Goal: Task Accomplishment & Management: Use online tool/utility

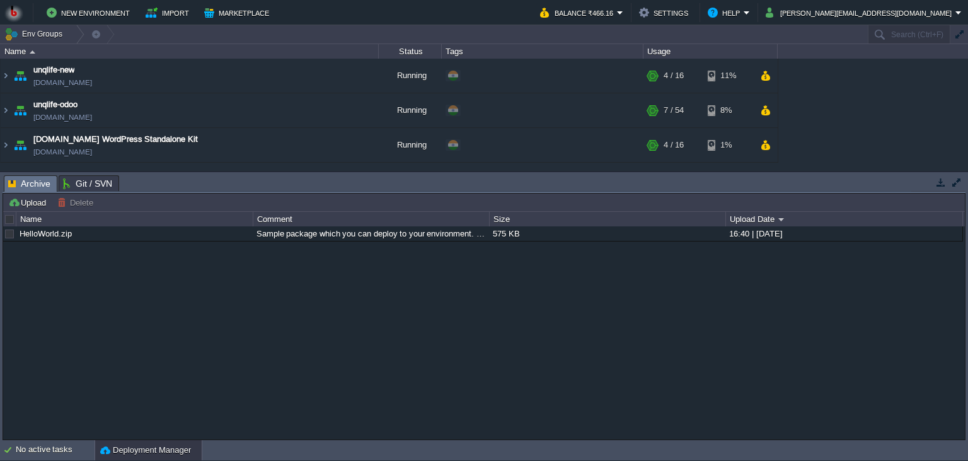
click at [895, 18] on button "shantanu@unqlife.com" at bounding box center [861, 12] width 190 height 15
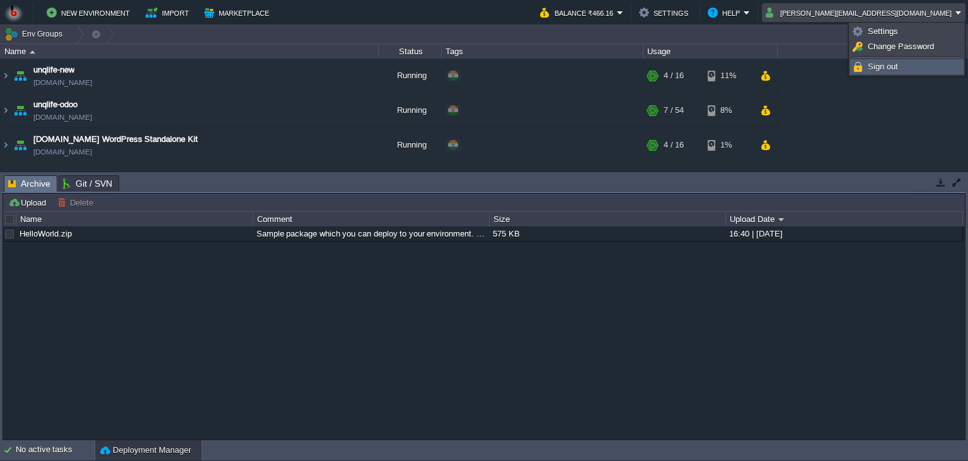
click at [878, 69] on span "Sign out" at bounding box center [883, 66] width 30 height 9
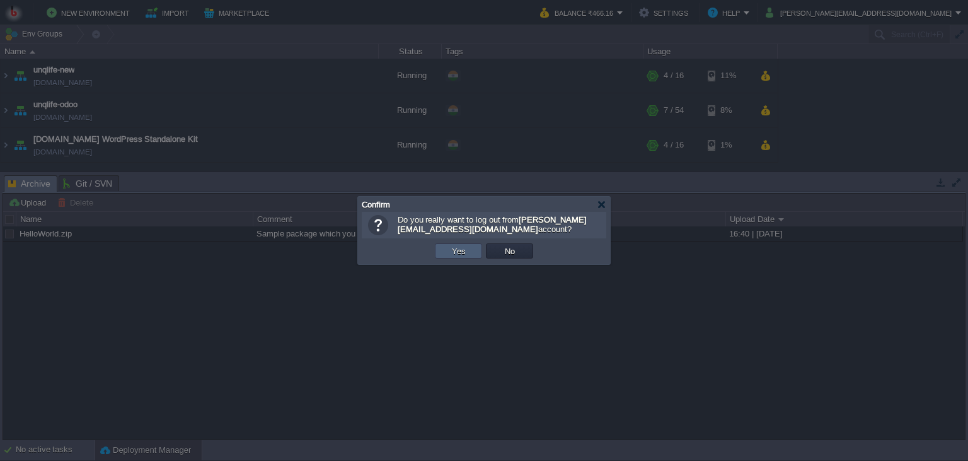
click at [473, 263] on div "OK Yes No Cancel" at bounding box center [484, 251] width 245 height 26
click at [469, 255] on td "Yes" at bounding box center [458, 250] width 47 height 15
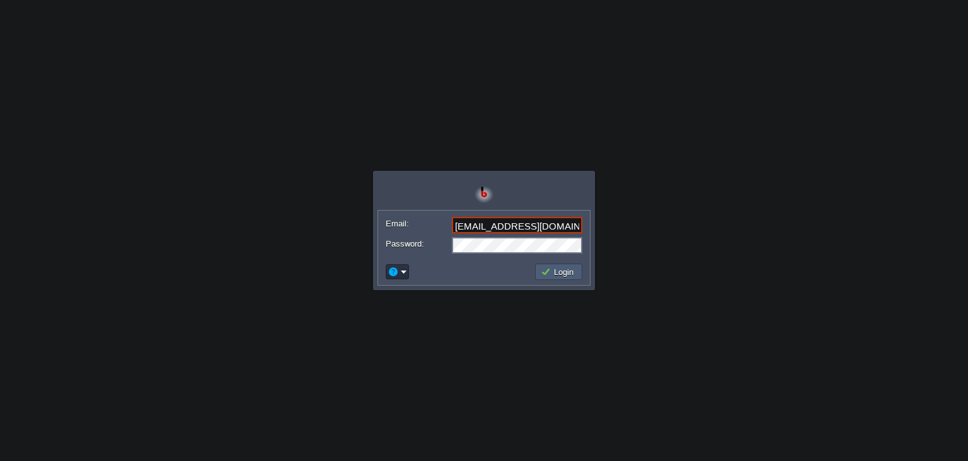
type input "[EMAIL_ADDRESS][DOMAIN_NAME]"
click at [554, 273] on button "Login" at bounding box center [559, 271] width 37 height 11
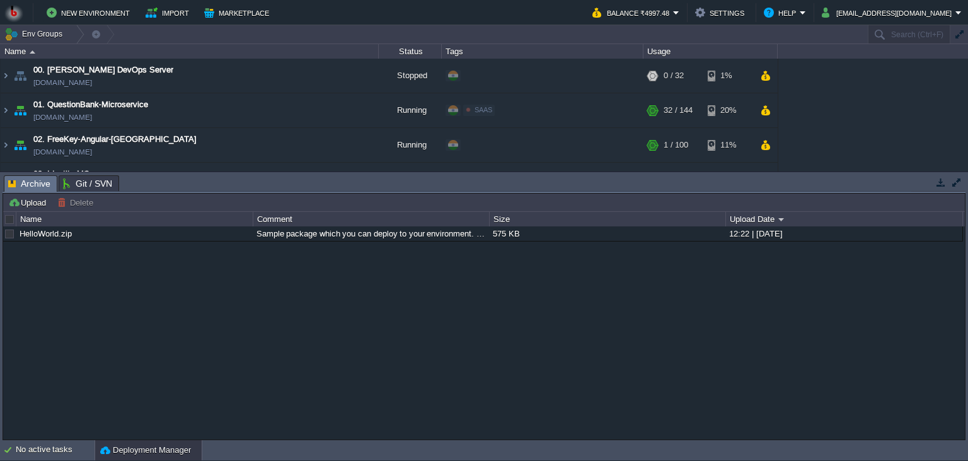
click at [942, 180] on button "button" at bounding box center [941, 182] width 11 height 11
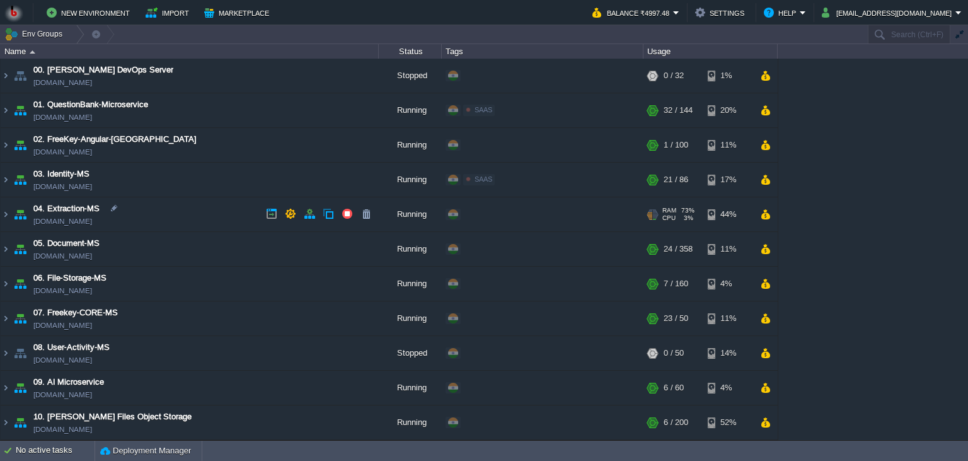
click at [223, 211] on td "04. Extraction-MS [DOMAIN_NAME]" at bounding box center [190, 214] width 378 height 35
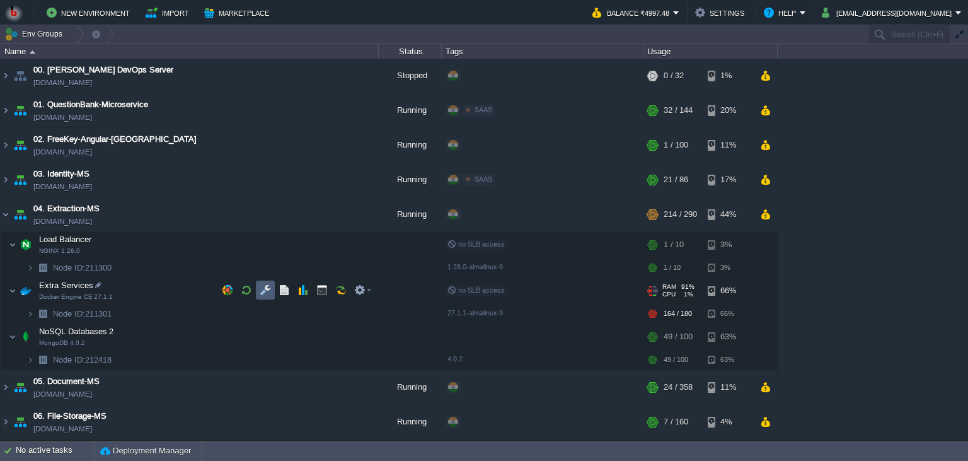
click at [270, 296] on td at bounding box center [265, 290] width 19 height 19
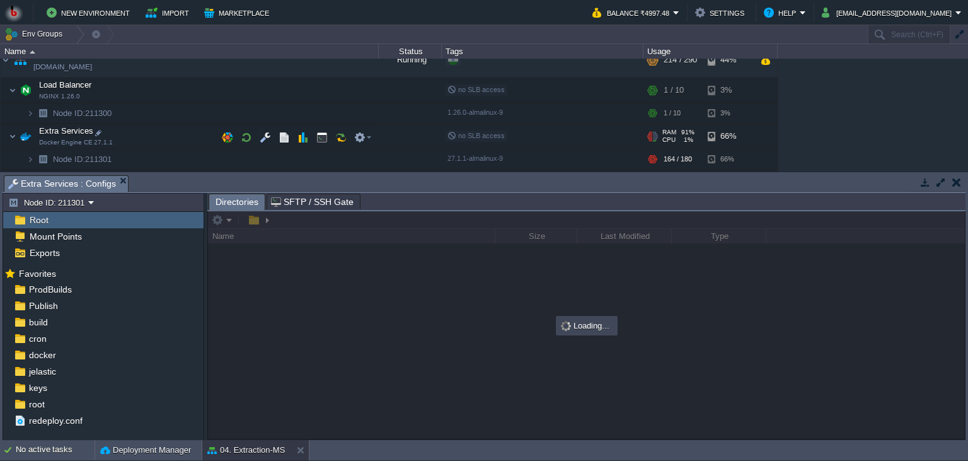
scroll to position [172, 0]
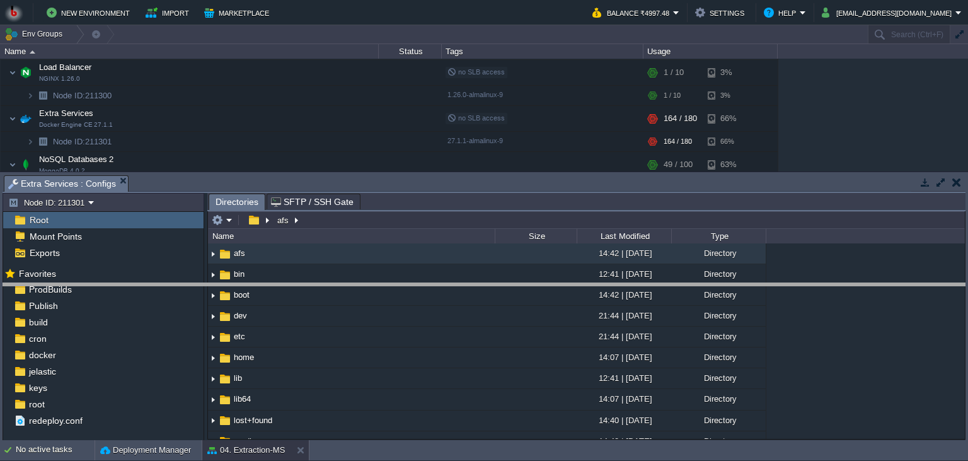
click at [810, 298] on body "New Environment Import Marketplace Bonus ₹0.00 Upgrade Account Balance ₹4997.48…" at bounding box center [484, 230] width 968 height 461
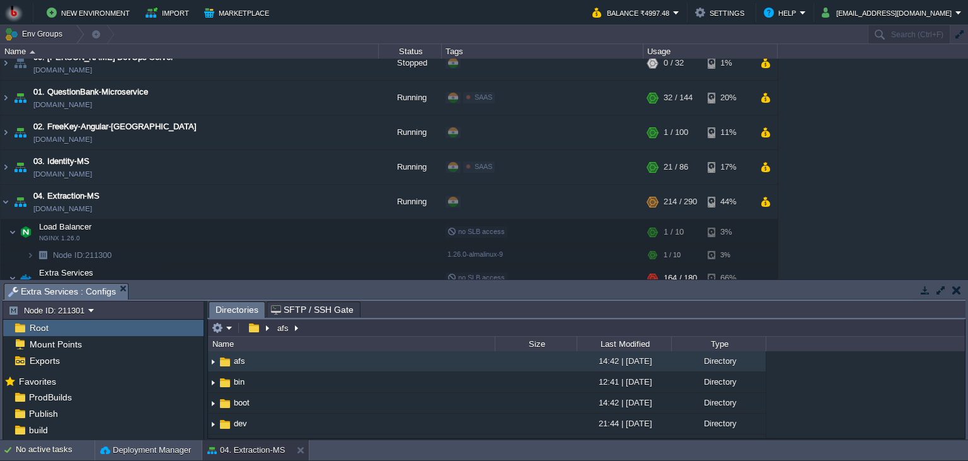
scroll to position [0, 0]
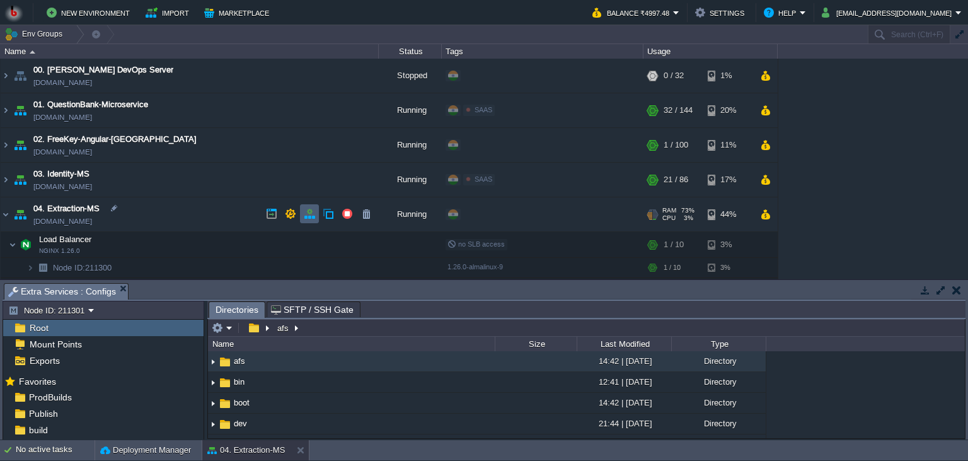
click at [316, 217] on td at bounding box center [309, 213] width 19 height 19
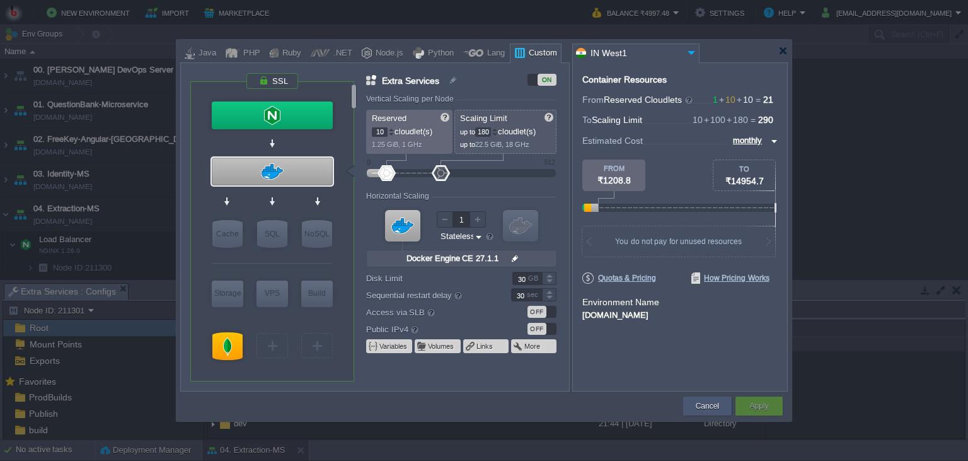
click at [707, 413] on div "Cancel" at bounding box center [708, 406] width 30 height 19
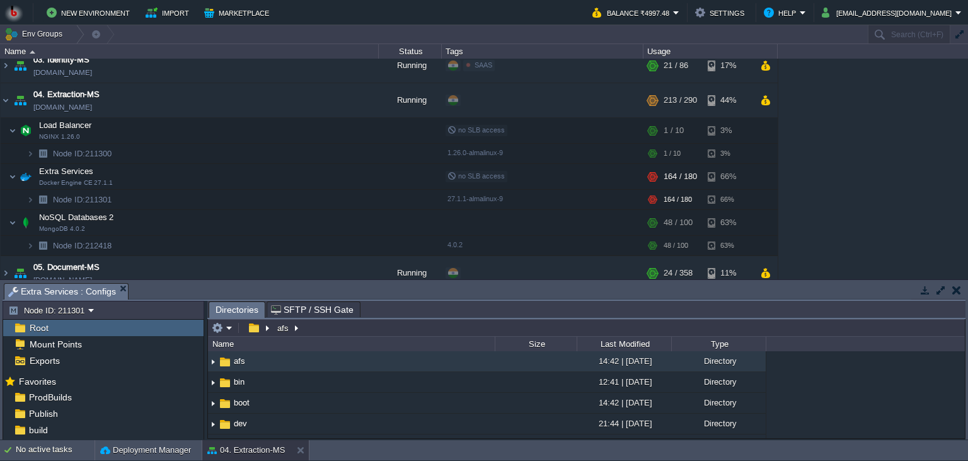
scroll to position [115, 0]
click at [305, 97] on button "button" at bounding box center [309, 98] width 11 height 11
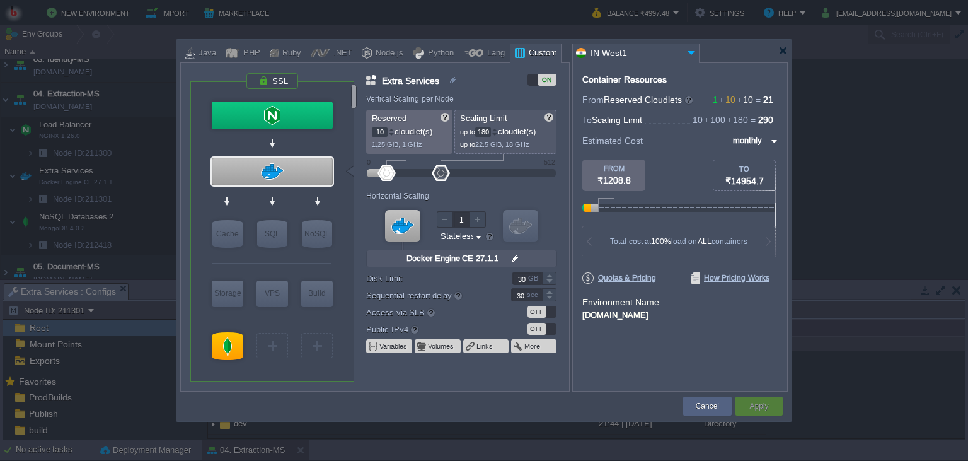
click at [485, 132] on input "180" at bounding box center [483, 131] width 16 height 9
type input "300"
click at [757, 407] on button "Apply" at bounding box center [759, 406] width 19 height 13
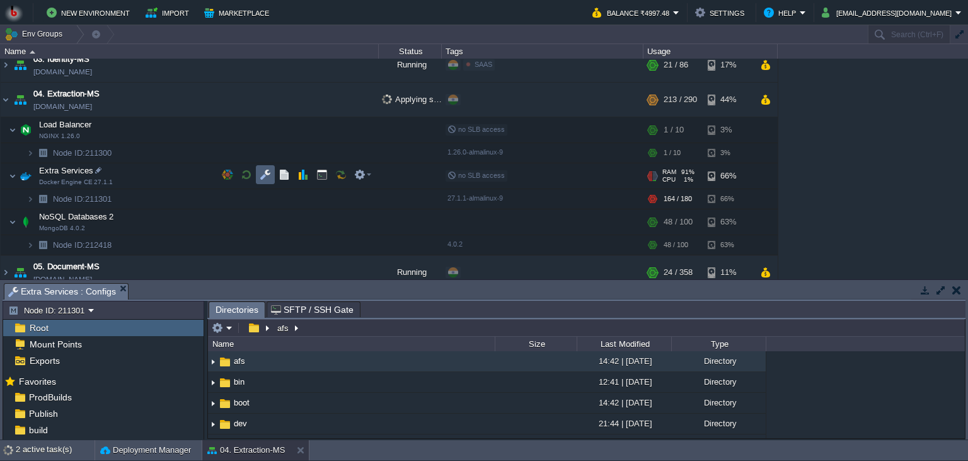
click at [271, 178] on td at bounding box center [265, 174] width 19 height 19
click at [329, 170] on body "New Environment Import Marketplace Bonus ₹0.00 Upgrade Account Balance ₹4997.48…" at bounding box center [484, 230] width 968 height 461
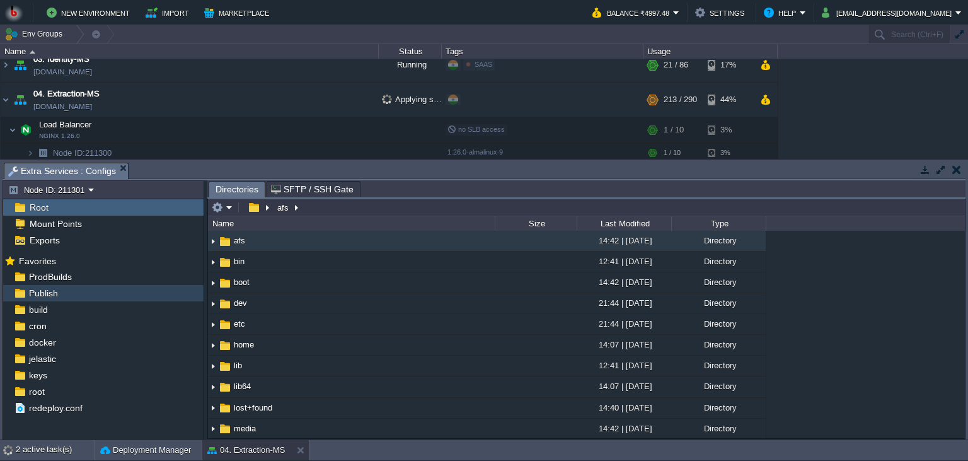
click at [63, 294] on div "Publish" at bounding box center [103, 293] width 201 height 16
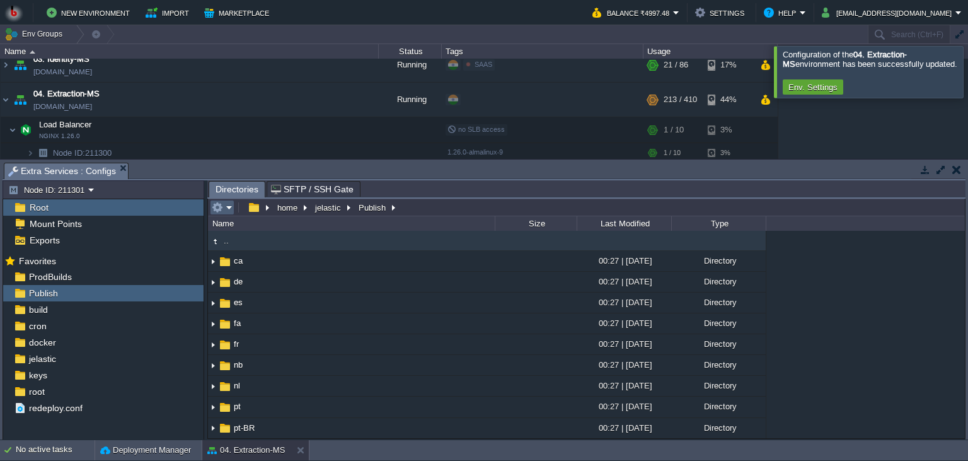
click at [225, 208] on em at bounding box center [222, 207] width 21 height 11
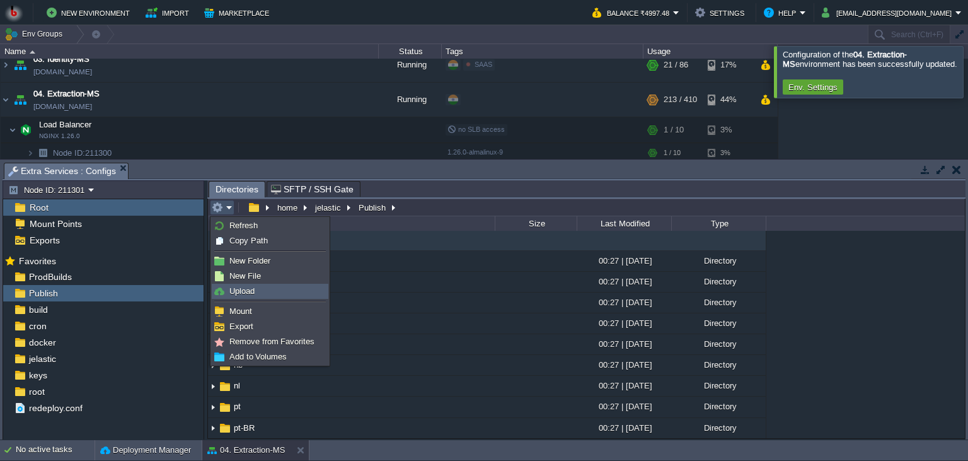
click at [233, 289] on span "Upload" at bounding box center [242, 290] width 25 height 9
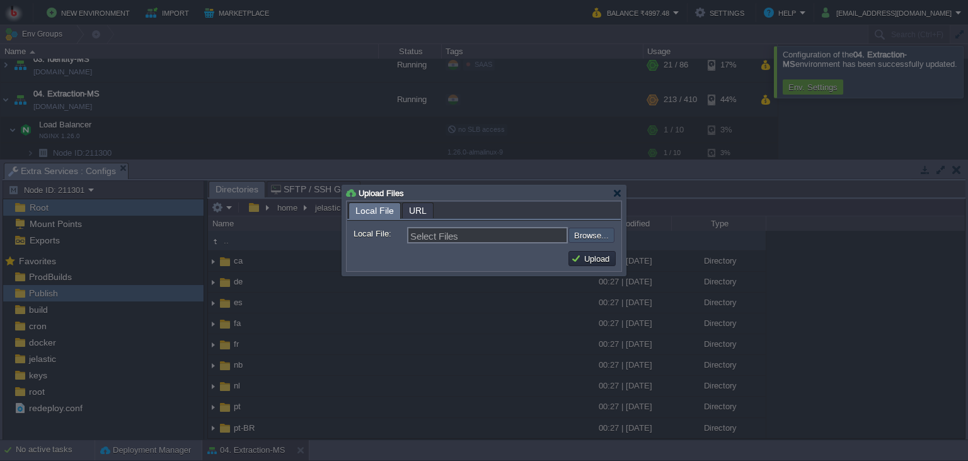
click at [581, 236] on input "file" at bounding box center [535, 235] width 160 height 15
type input "C:\fakepath\MathpixMSApp.dll"
type input "MathpixMSApp.dll"
click at [598, 264] on button "Upload" at bounding box center [592, 258] width 42 height 11
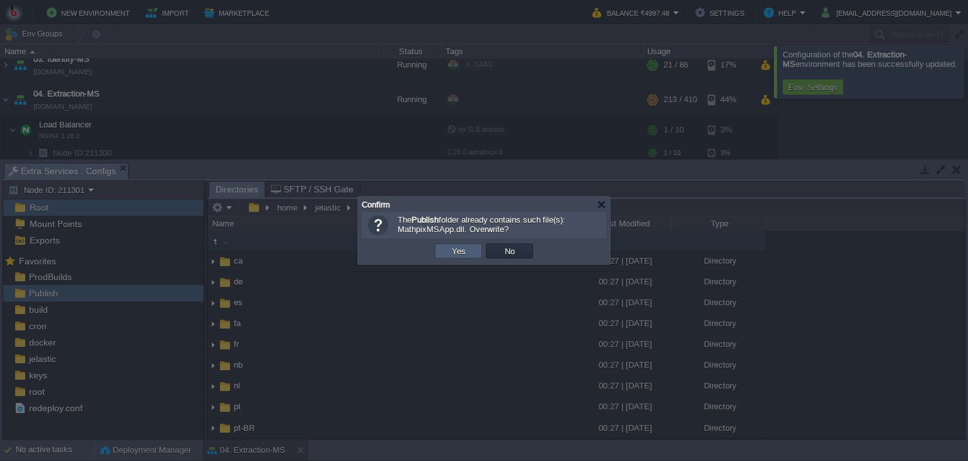
click at [473, 248] on td "Yes" at bounding box center [458, 250] width 47 height 15
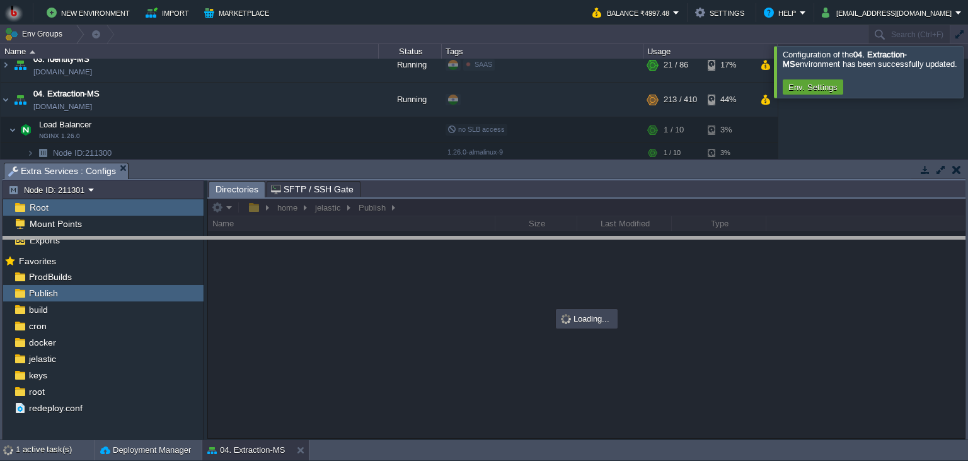
drag, startPoint x: 499, startPoint y: 182, endPoint x: 491, endPoint y: 251, distance: 69.1
click at [491, 251] on body "New Environment Import Marketplace Bonus ₹0.00 Upgrade Account Balance ₹4997.48…" at bounding box center [484, 230] width 968 height 461
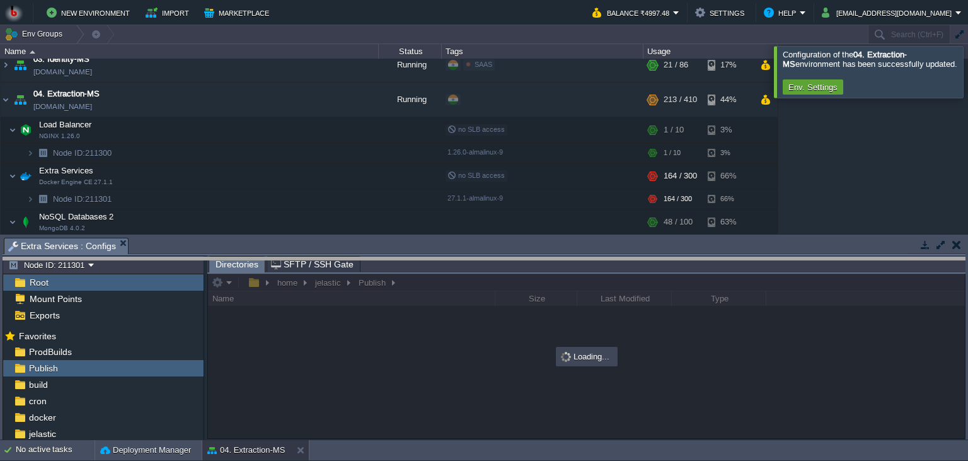
drag, startPoint x: 491, startPoint y: 252, endPoint x: 490, endPoint y: 286, distance: 34.1
click at [490, 286] on body "New Environment Import Marketplace Bonus ₹0.00 Upgrade Account Balance ₹4997.48…" at bounding box center [484, 230] width 968 height 461
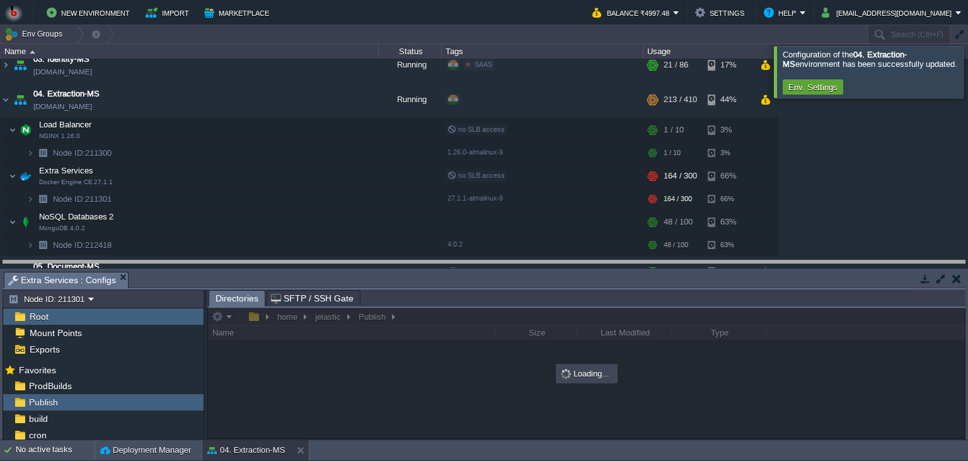
drag, startPoint x: 490, startPoint y: 285, endPoint x: 479, endPoint y: 235, distance: 51.6
click at [479, 235] on body "New Environment Import Marketplace Bonus ₹0.00 Upgrade Account Balance ₹4997.48…" at bounding box center [484, 230] width 968 height 461
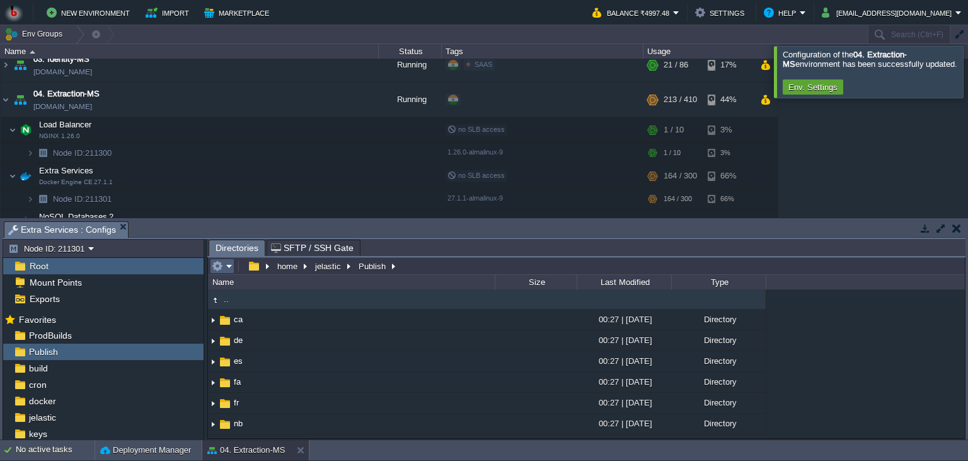
click at [233, 268] on td at bounding box center [222, 266] width 25 height 15
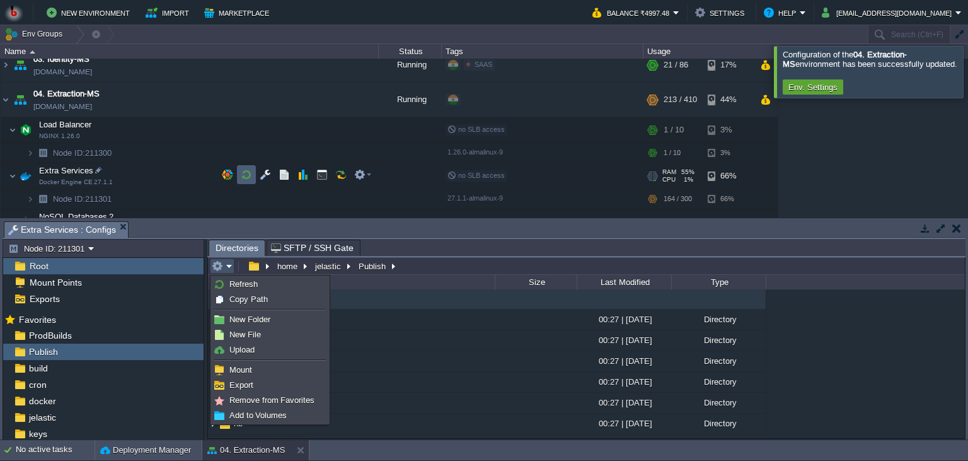
click at [244, 176] on button "button" at bounding box center [246, 174] width 11 height 11
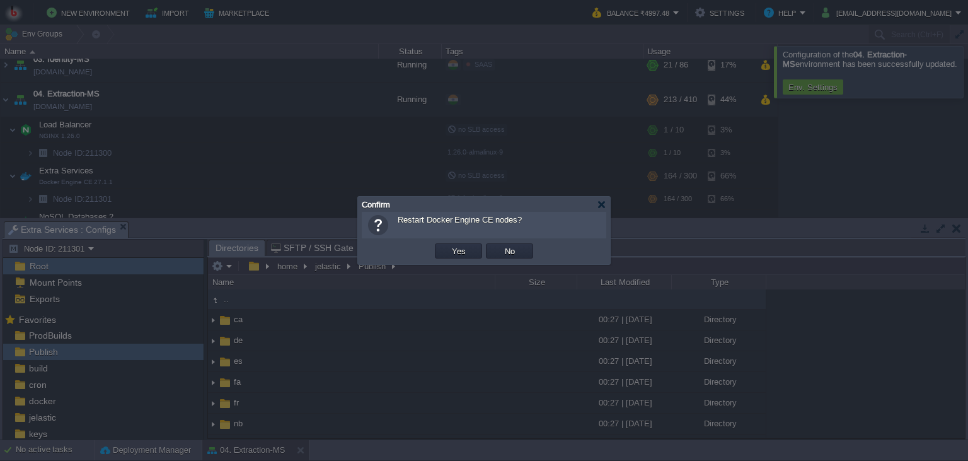
click at [462, 256] on button "Yes" at bounding box center [458, 250] width 21 height 11
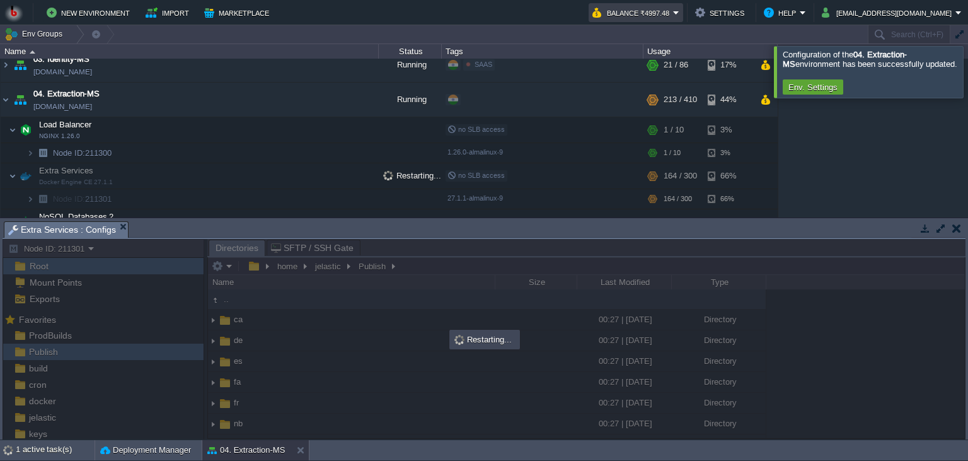
click at [660, 4] on td "Balance ₹4997.48" at bounding box center [636, 12] width 95 height 19
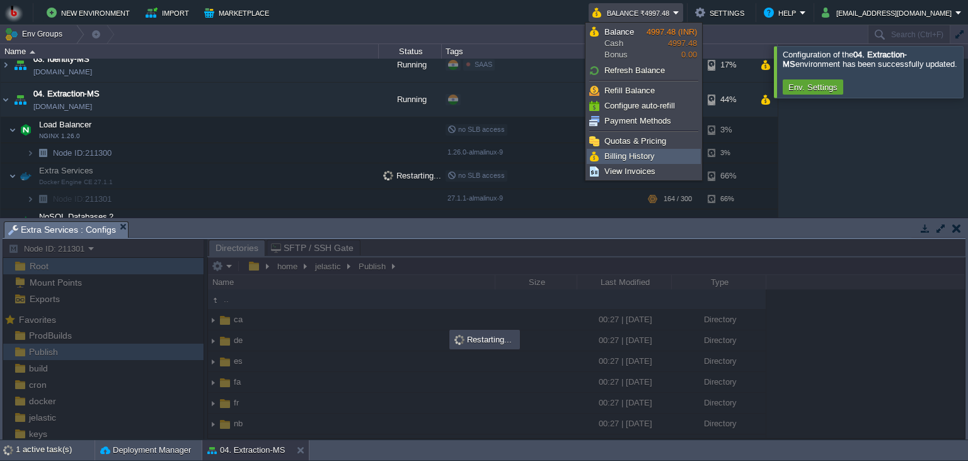
click at [628, 153] on span "Billing History" at bounding box center [630, 155] width 50 height 9
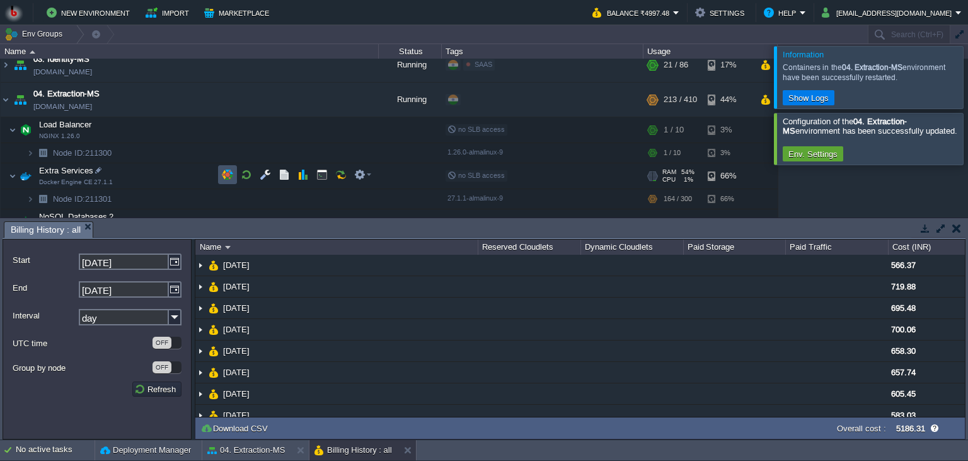
click at [228, 173] on button "button" at bounding box center [227, 174] width 11 height 11
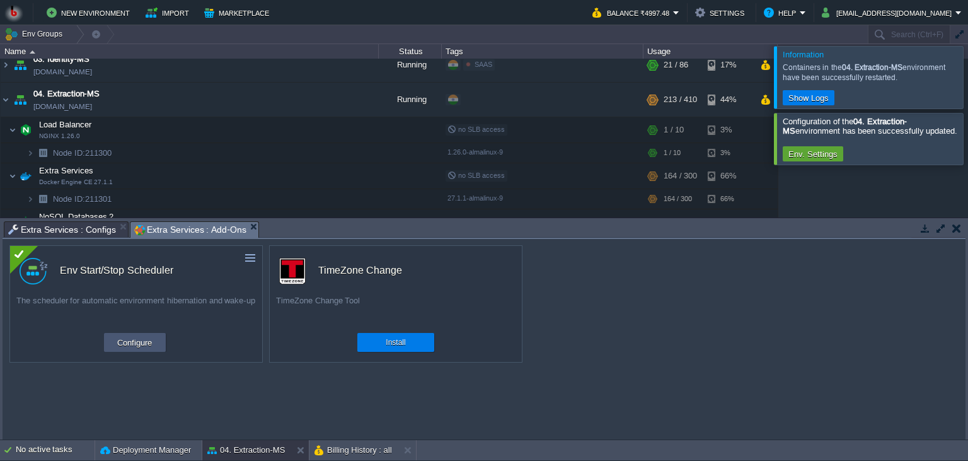
click at [136, 340] on button "Configure" at bounding box center [134, 342] width 42 height 15
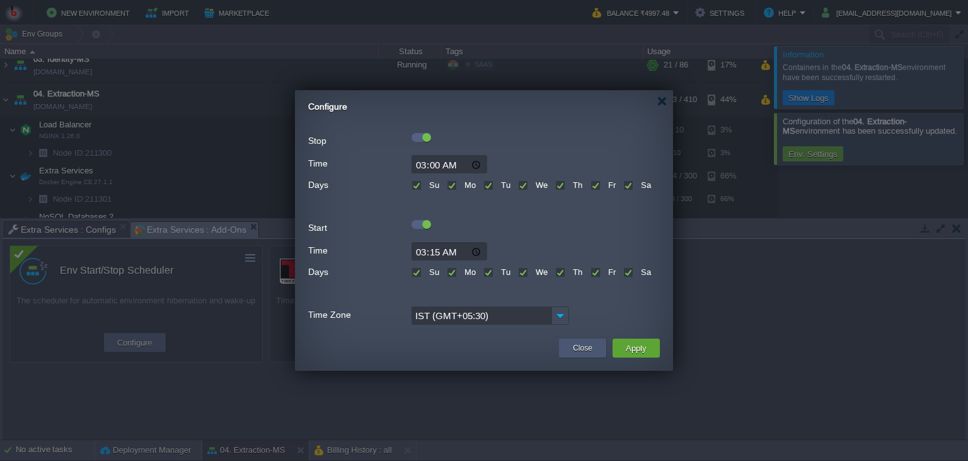
click at [579, 351] on button "Close" at bounding box center [583, 348] width 20 height 13
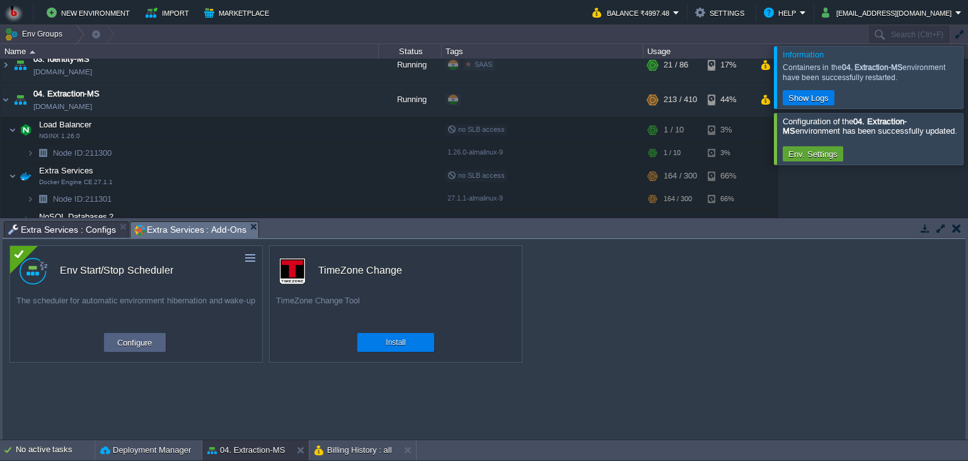
click at [926, 231] on button "button" at bounding box center [925, 228] width 11 height 11
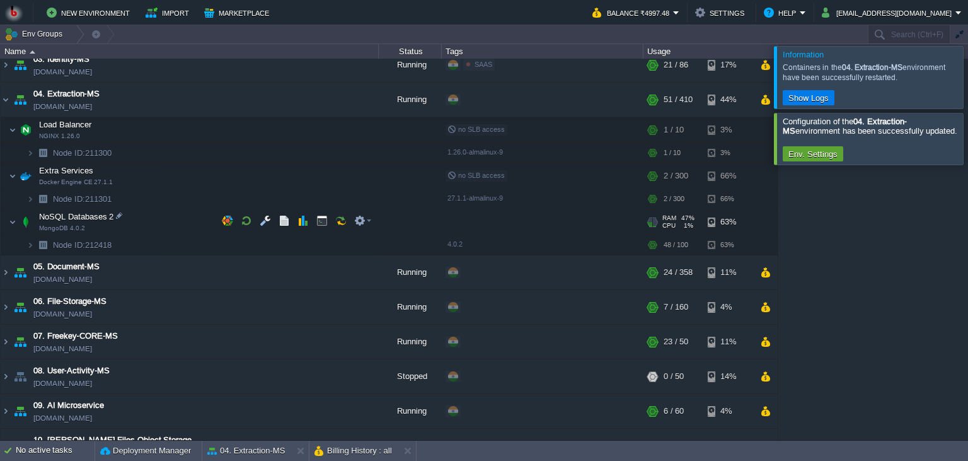
scroll to position [0, 0]
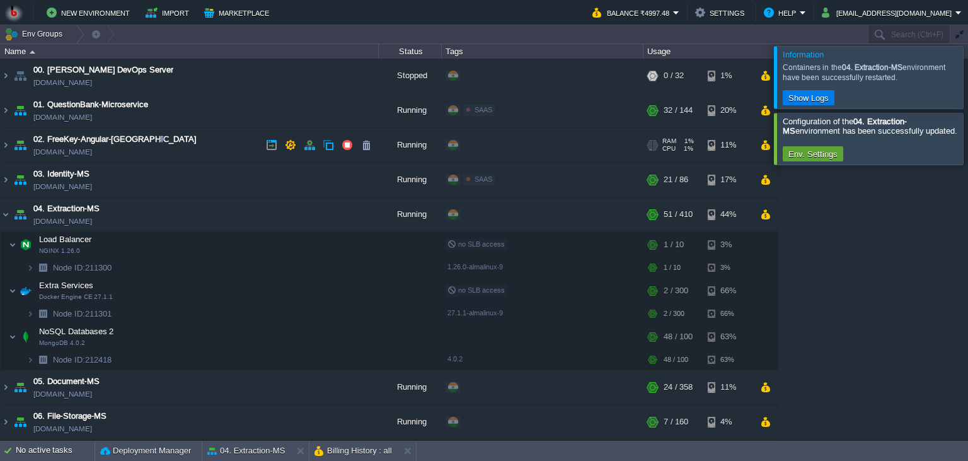
click at [203, 144] on td "02. FreeKey-Angular-Fontend [DOMAIN_NAME]" at bounding box center [190, 145] width 378 height 35
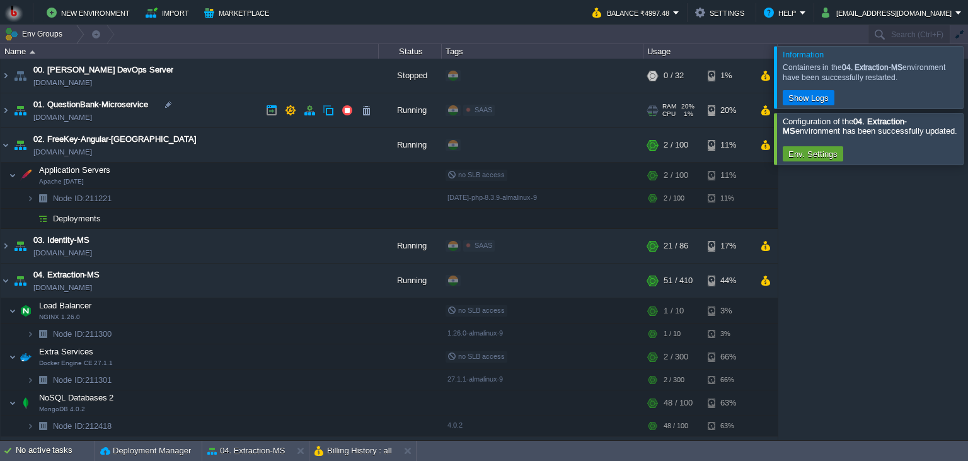
click at [221, 121] on td "01. QuestionBank-Microservice [DOMAIN_NAME]" at bounding box center [190, 110] width 378 height 35
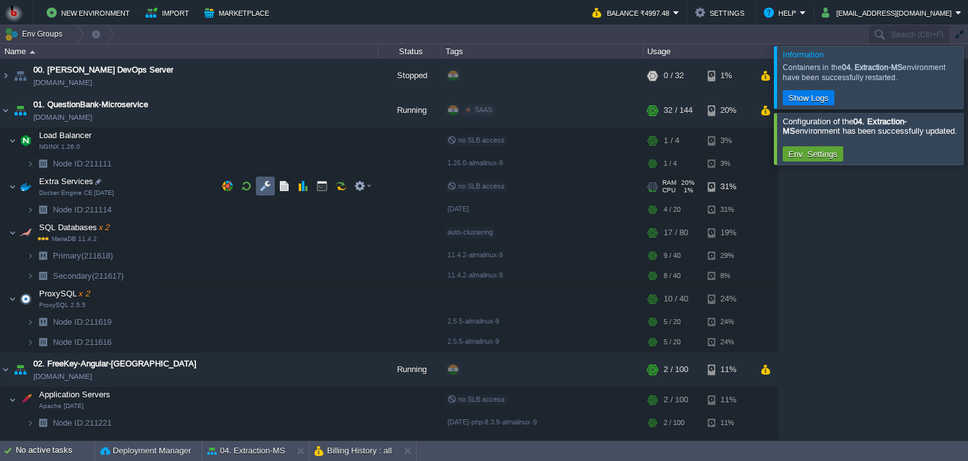
click at [262, 189] on button "button" at bounding box center [265, 185] width 11 height 11
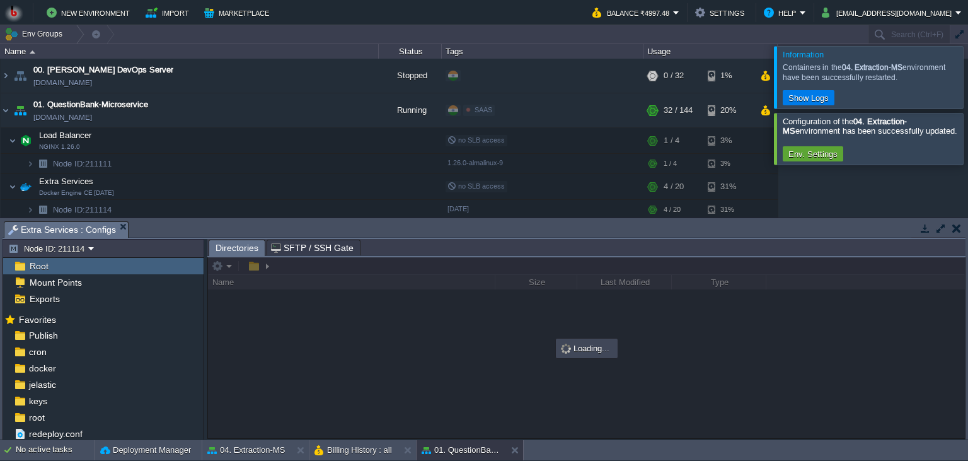
click at [280, 144] on body "New Environment Import Marketplace Bonus ₹0.00 Upgrade Account Balance ₹4997.48…" at bounding box center [484, 230] width 968 height 461
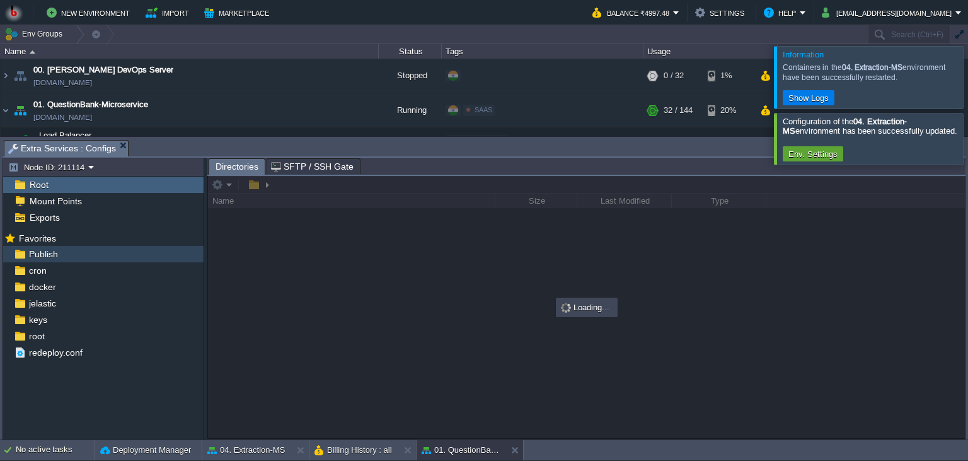
click at [96, 257] on div "Publish" at bounding box center [103, 254] width 201 height 16
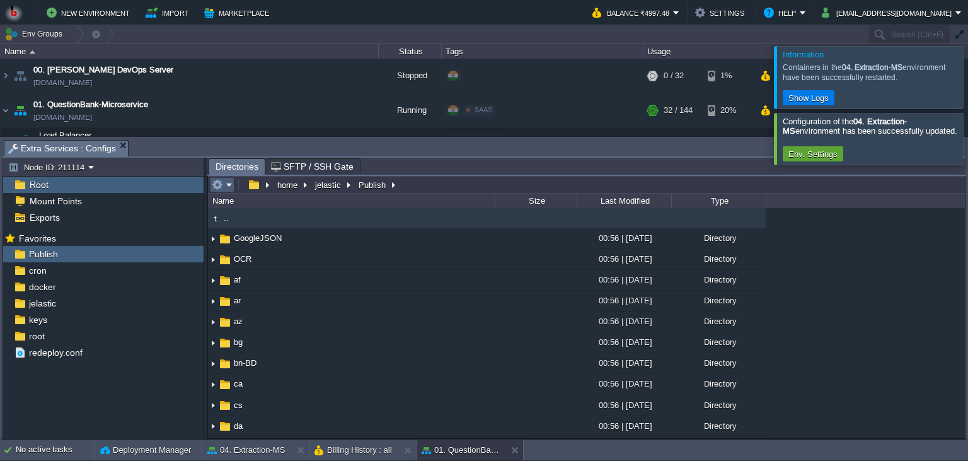
click at [231, 186] on em at bounding box center [222, 184] width 21 height 11
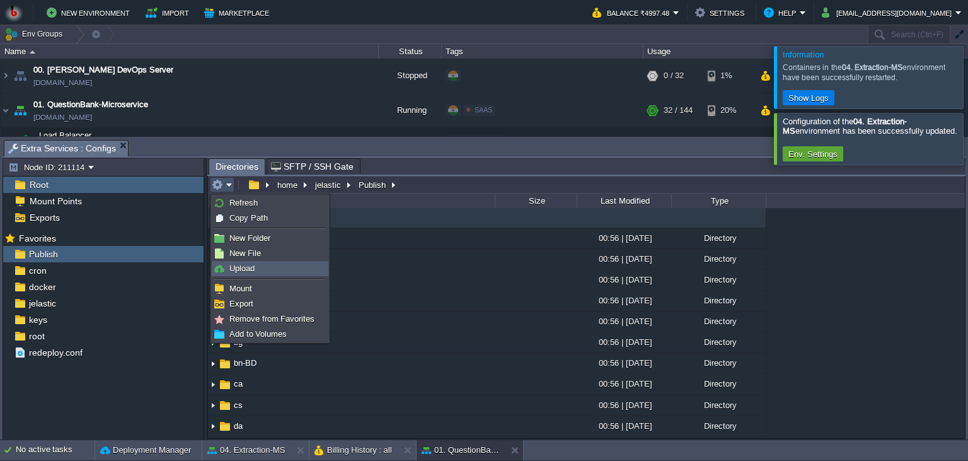
click at [233, 264] on span "Upload" at bounding box center [242, 268] width 25 height 9
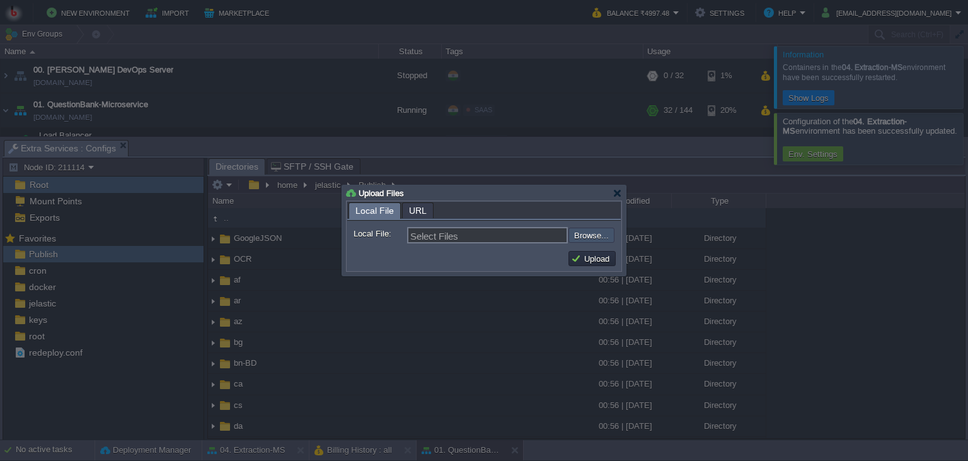
click at [589, 240] on input "file" at bounding box center [535, 235] width 160 height 15
type input "C:\fakepath\QuestionBankApp.dll"
type input "QuestionBankApp.dll"
click at [579, 260] on button "Upload" at bounding box center [592, 258] width 42 height 11
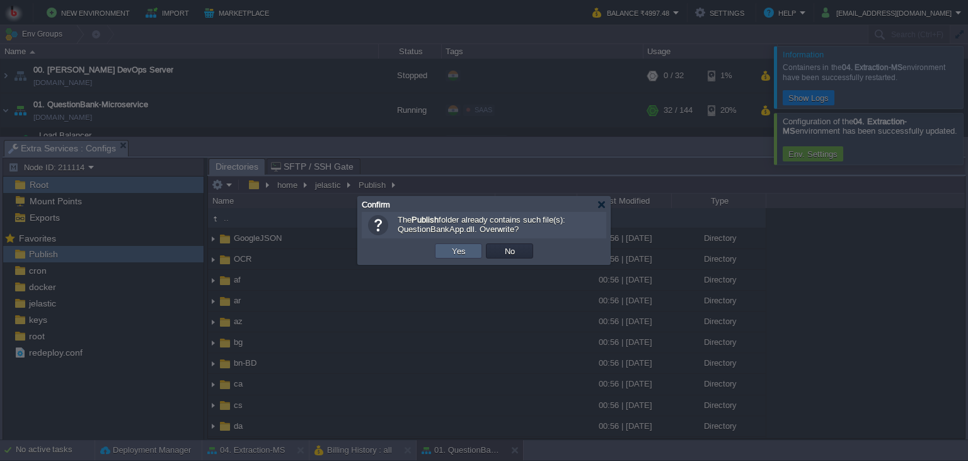
click at [475, 252] on td "Yes" at bounding box center [458, 250] width 47 height 15
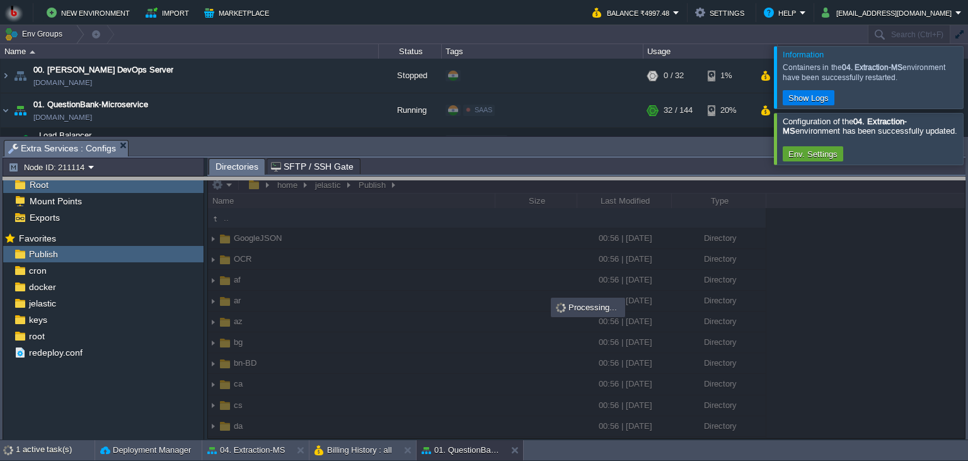
drag, startPoint x: 520, startPoint y: 152, endPoint x: 516, endPoint y: 246, distance: 94.0
click at [516, 246] on body "New Environment Import Marketplace Bonus ₹0.00 Upgrade Account Balance ₹4997.48…" at bounding box center [484, 230] width 968 height 461
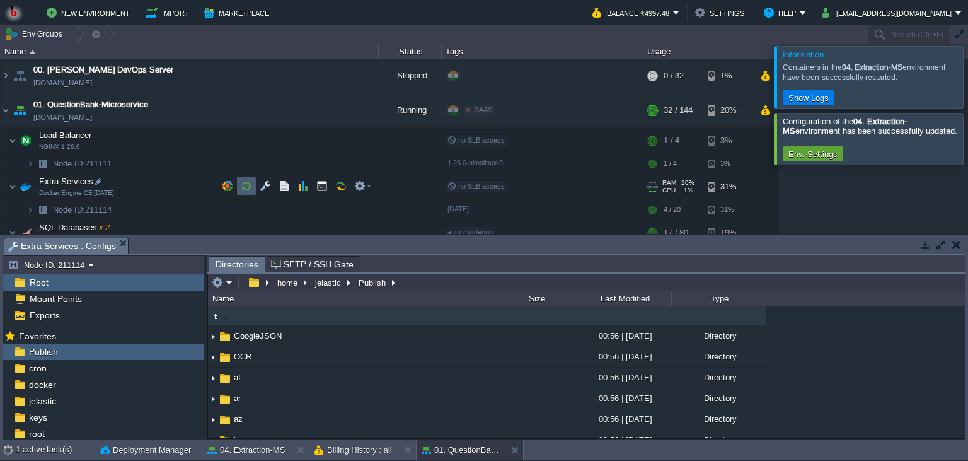
click at [250, 193] on td at bounding box center [246, 186] width 19 height 19
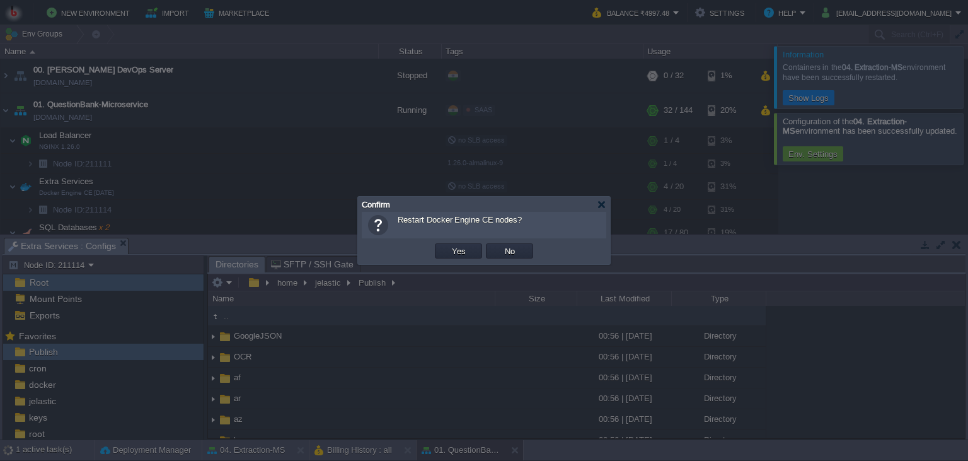
click at [468, 260] on td "Yes" at bounding box center [458, 250] width 51 height 19
click at [468, 259] on td "Yes" at bounding box center [458, 250] width 47 height 15
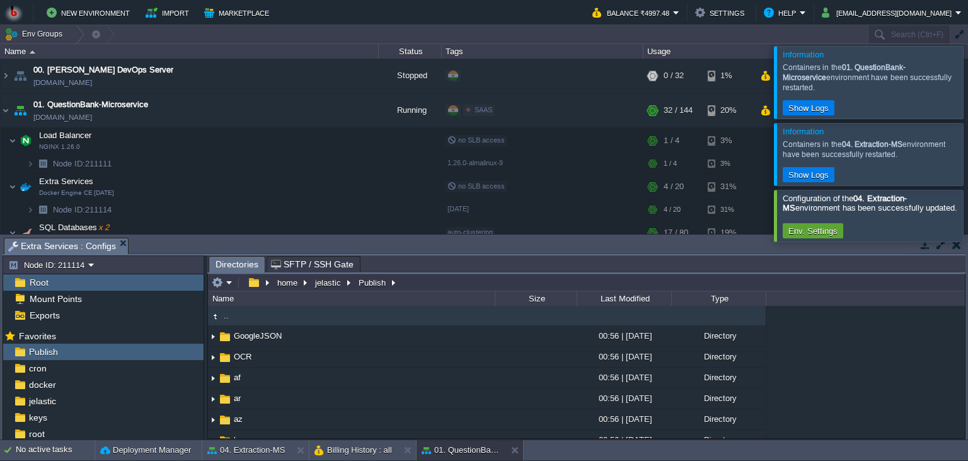
click at [590, 264] on body "New Environment Import Marketplace Bonus ₹0.00 Upgrade Account Balance ₹4997.48…" at bounding box center [484, 230] width 968 height 461
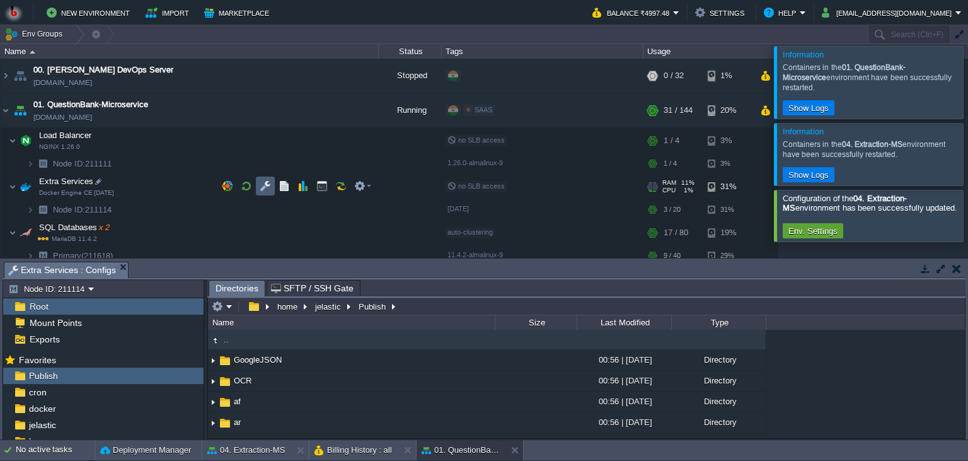
click at [265, 191] on button "button" at bounding box center [265, 185] width 11 height 11
click at [329, 91] on body "New Environment Import Marketplace Bonus ₹0.00 Upgrade Account Balance ₹4997.48…" at bounding box center [484, 230] width 968 height 461
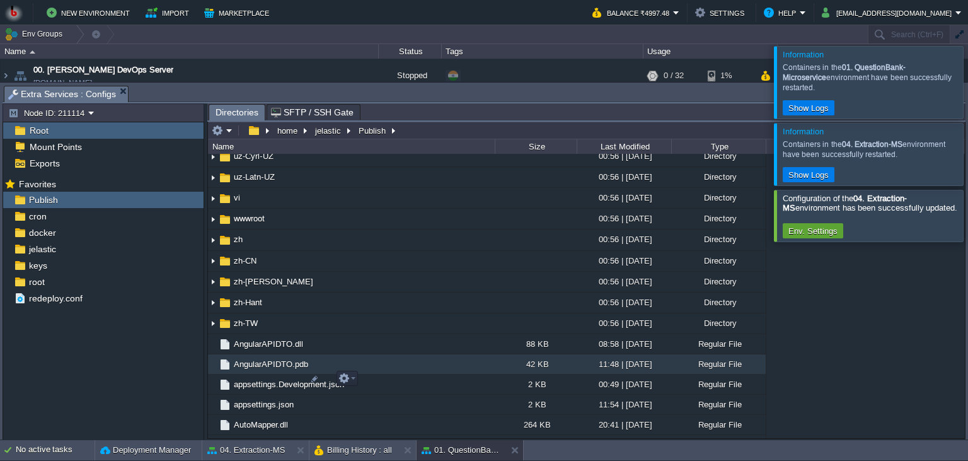
scroll to position [1150, 0]
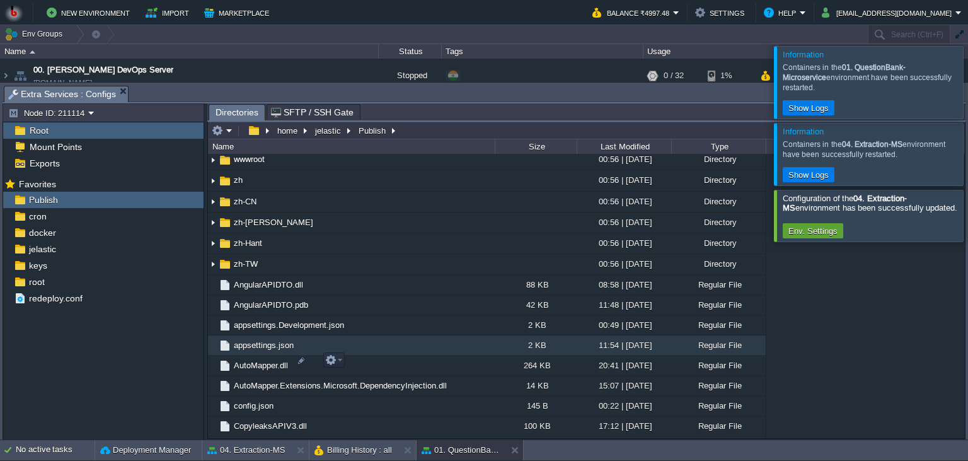
click at [419, 356] on td "appsettings.json" at bounding box center [351, 345] width 287 height 20
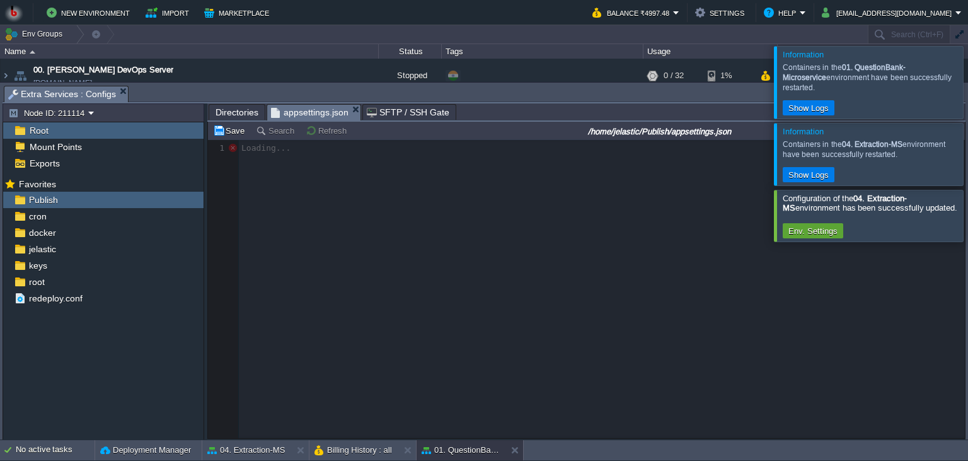
click at [968, 158] on div at bounding box center [984, 154] width 0 height 62
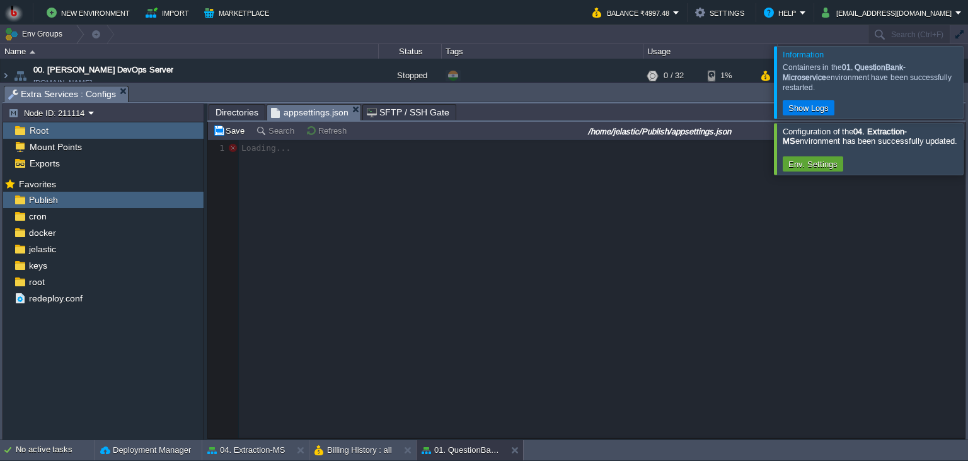
click at [968, 89] on div at bounding box center [984, 82] width 0 height 72
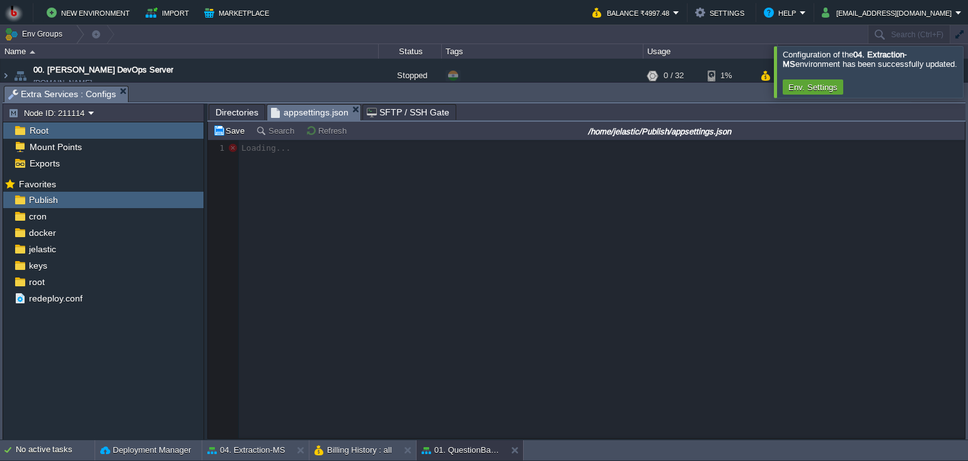
click at [968, 90] on div at bounding box center [984, 71] width 0 height 51
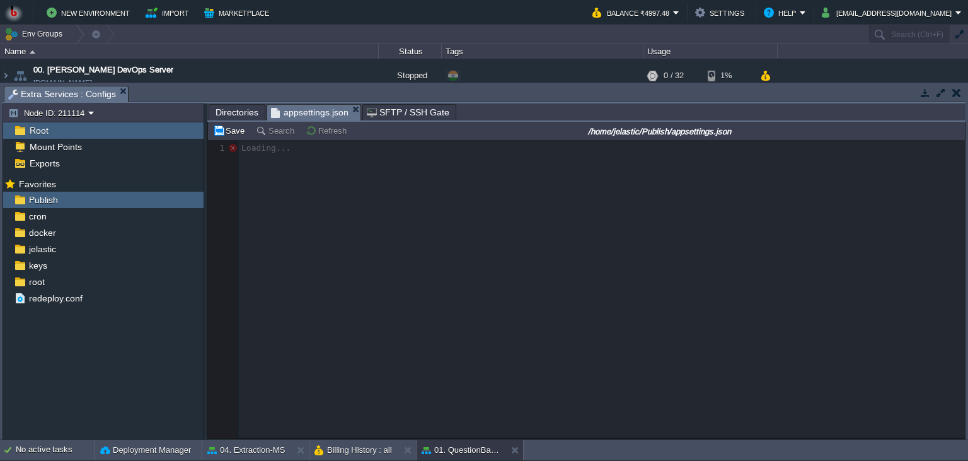
click at [533, 240] on div at bounding box center [586, 289] width 757 height 298
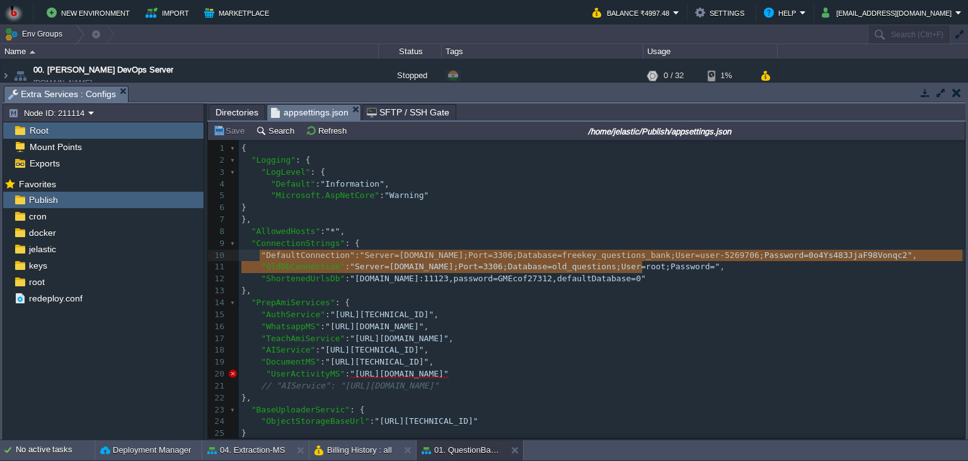
scroll to position [9, 451]
type textarea ""DefaultConnection": "Server=[DOMAIN_NAME];Port=3306;Database=freekey_questions…"
drag, startPoint x: 259, startPoint y: 261, endPoint x: 791, endPoint y: 271, distance: 532.2
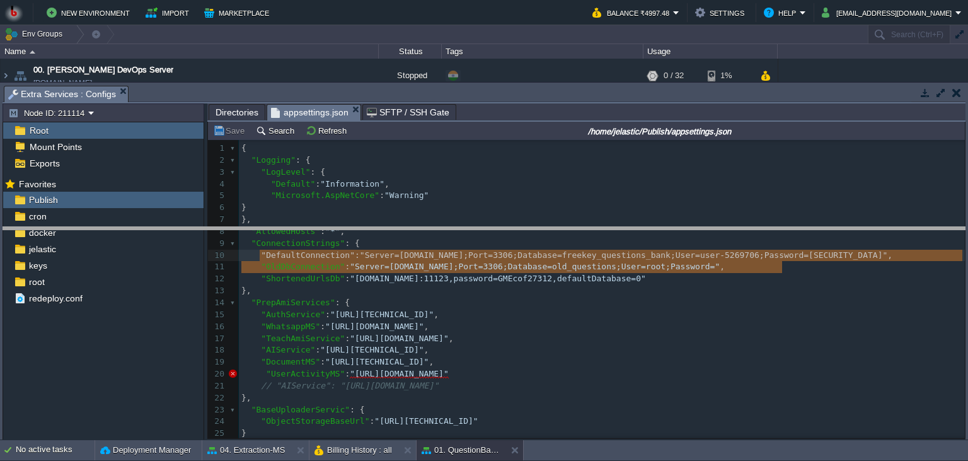
click at [387, 238] on body "New Environment Import Marketplace Bonus ₹0.00 Upgrade Account Balance ₹4997.48…" at bounding box center [484, 230] width 968 height 461
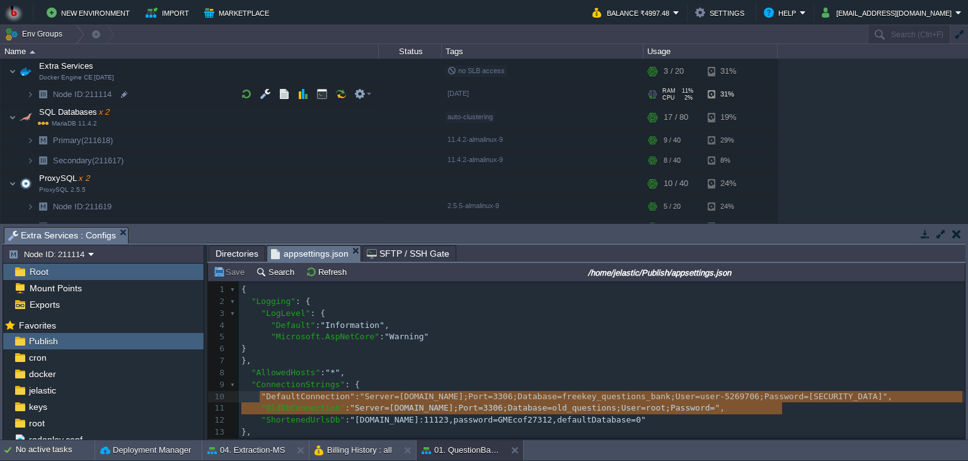
scroll to position [0, 0]
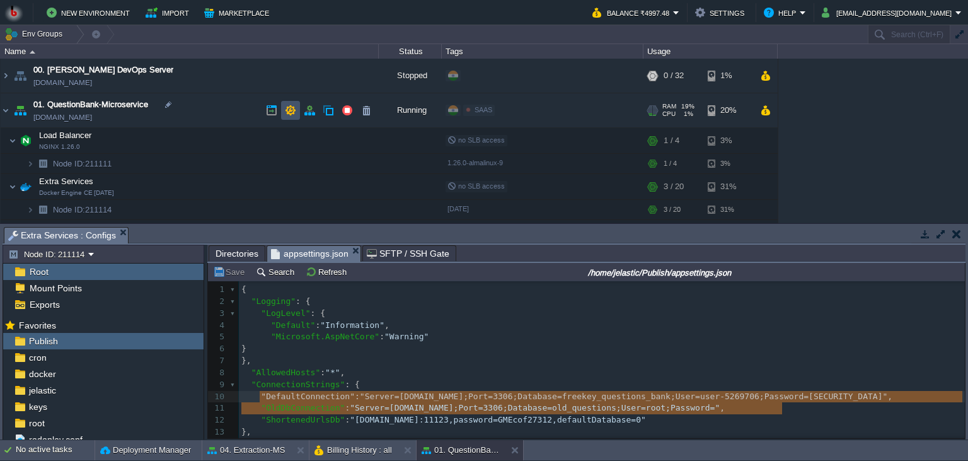
click at [286, 110] on button "button" at bounding box center [290, 110] width 11 height 11
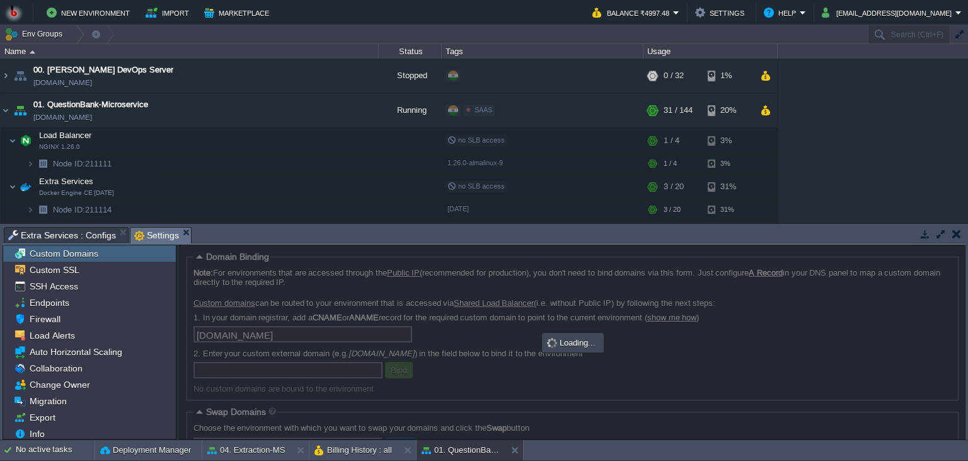
drag, startPoint x: 276, startPoint y: 246, endPoint x: 276, endPoint y: 194, distance: 51.7
click at [276, 245] on div "Domain Binding Note: For environments that are accessed through the Public IP (…" at bounding box center [573, 342] width 786 height 195
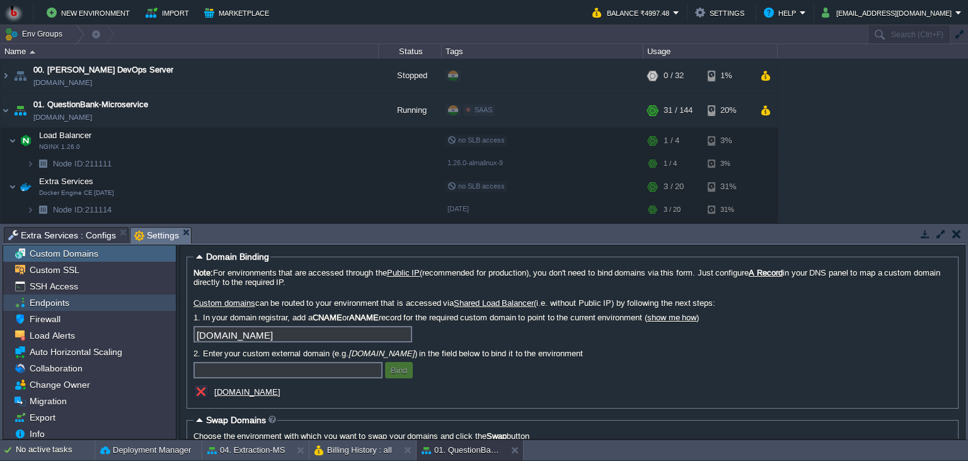
click at [113, 308] on div "Endpoints" at bounding box center [89, 302] width 173 height 16
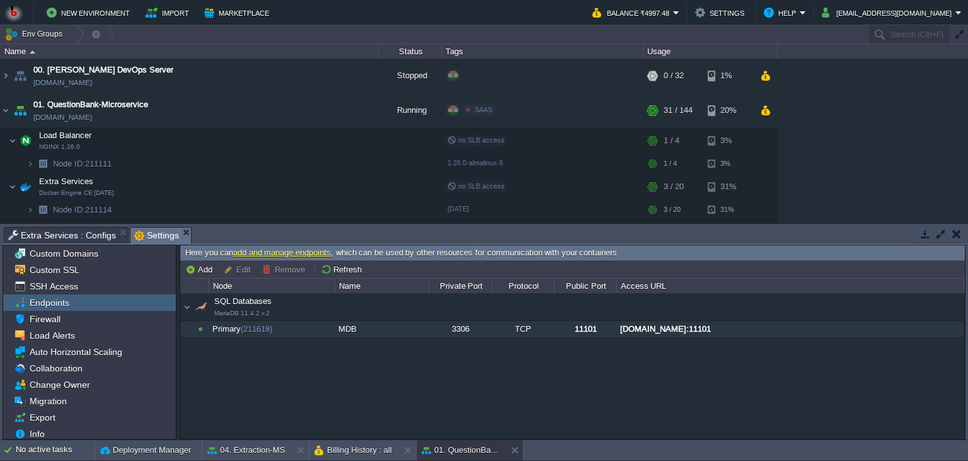
click at [639, 334] on div "[DOMAIN_NAME]:11101" at bounding box center [790, 329] width 346 height 16
click at [247, 185] on button "button" at bounding box center [246, 185] width 11 height 11
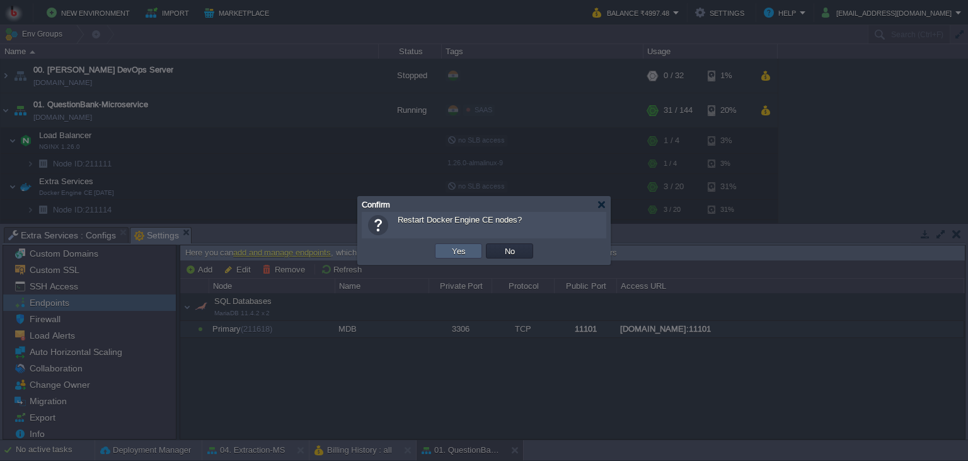
click at [458, 250] on button "Yes" at bounding box center [458, 250] width 21 height 11
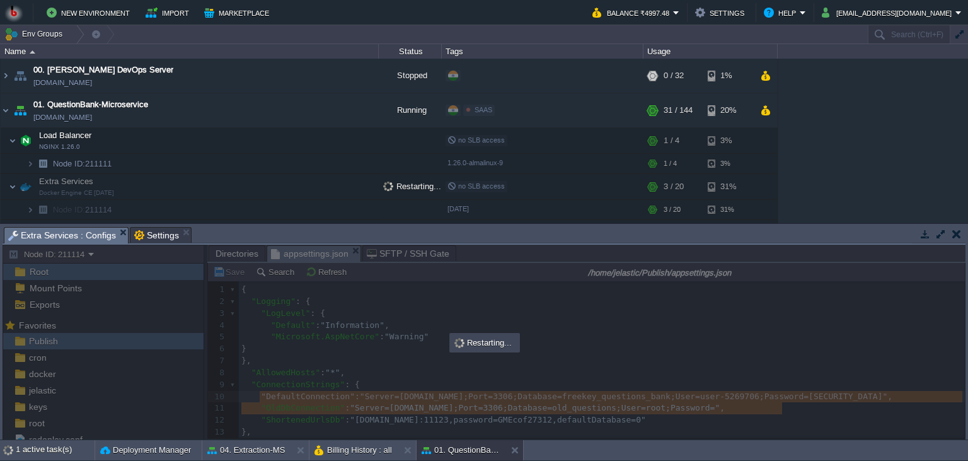
click at [62, 240] on span "Extra Services : Configs" at bounding box center [62, 236] width 108 height 16
click at [241, 254] on div at bounding box center [484, 342] width 963 height 195
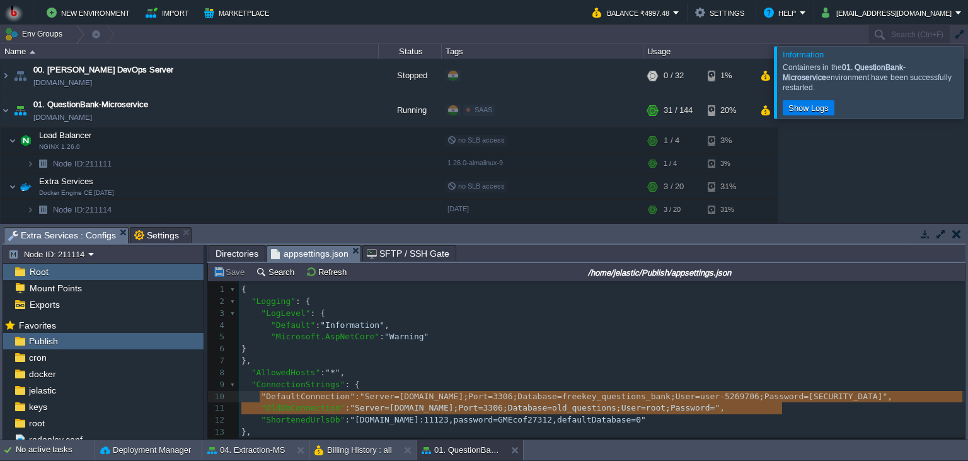
click at [237, 258] on span "Directories" at bounding box center [237, 253] width 43 height 15
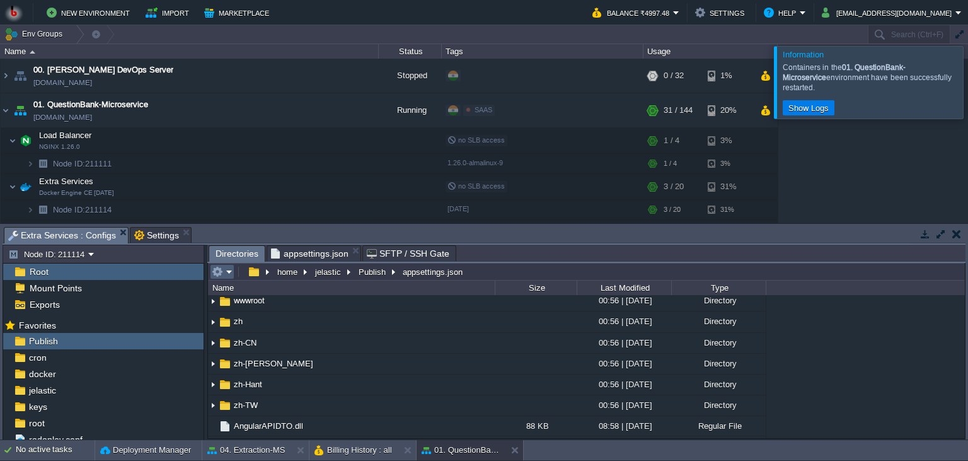
click at [226, 276] on em at bounding box center [222, 271] width 21 height 11
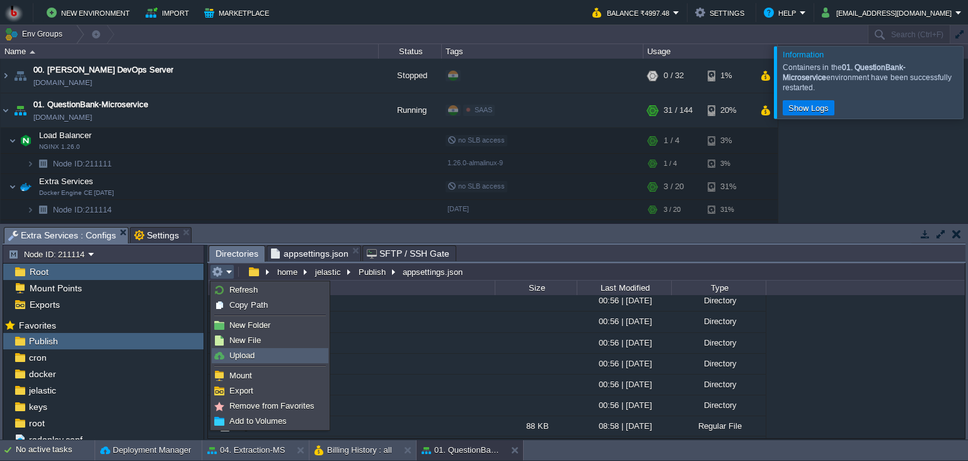
click at [239, 354] on span "Upload" at bounding box center [242, 355] width 25 height 9
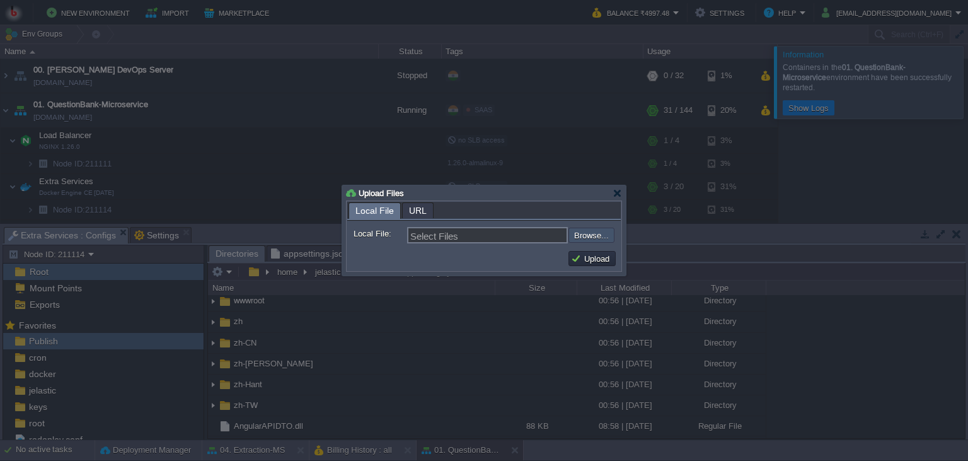
click at [587, 237] on input "file" at bounding box center [535, 235] width 160 height 15
type input "C:\fakepath\QuestionBankApp.dll"
type input "QuestionBankApp.dll, UXV2DTO.dll, AngularAPIDTO.dll, QuestionModels.dll"
click at [591, 262] on button "Upload" at bounding box center [592, 258] width 42 height 11
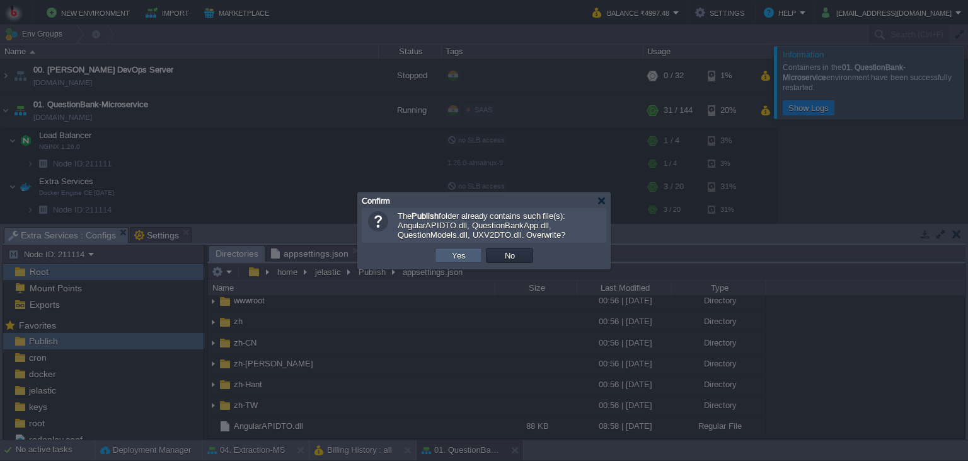
click at [448, 261] on td "Yes" at bounding box center [458, 255] width 47 height 15
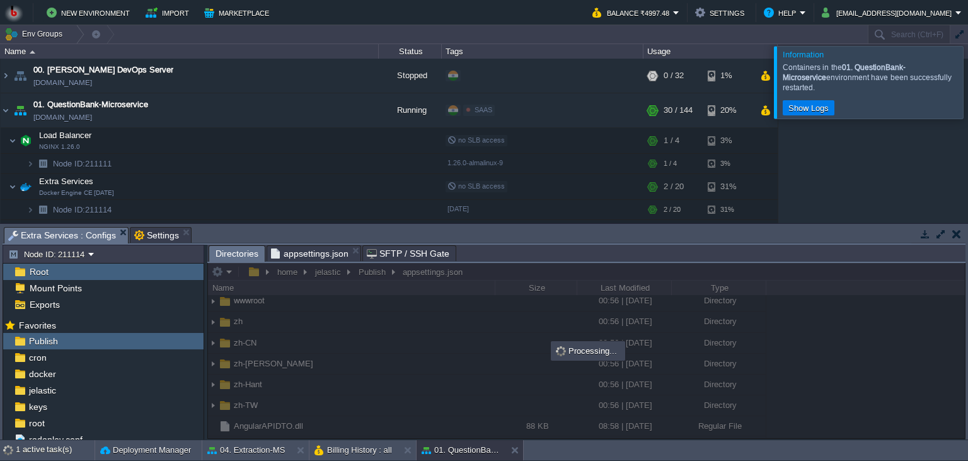
click at [538, 296] on body "New Environment Import Marketplace Bonus ₹0.00 Upgrade Account Balance ₹4997.48…" at bounding box center [484, 230] width 968 height 461
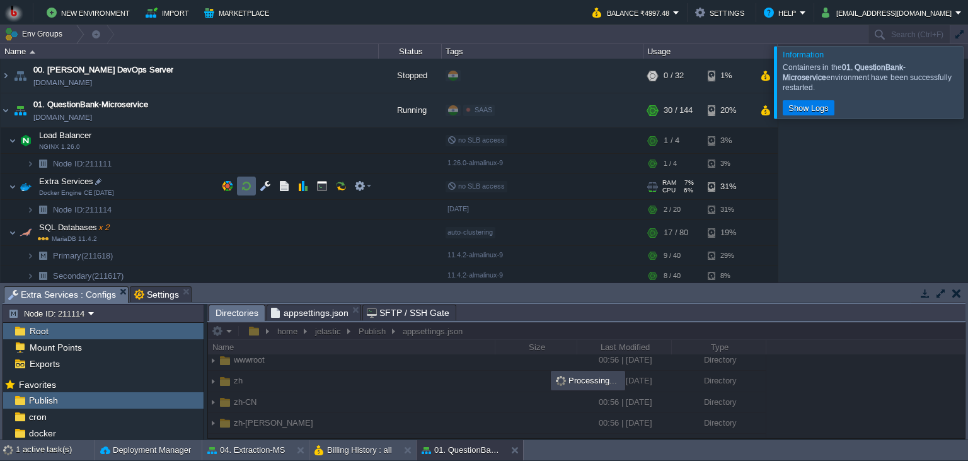
scroll to position [0, 0]
click at [248, 185] on button "button" at bounding box center [246, 185] width 11 height 11
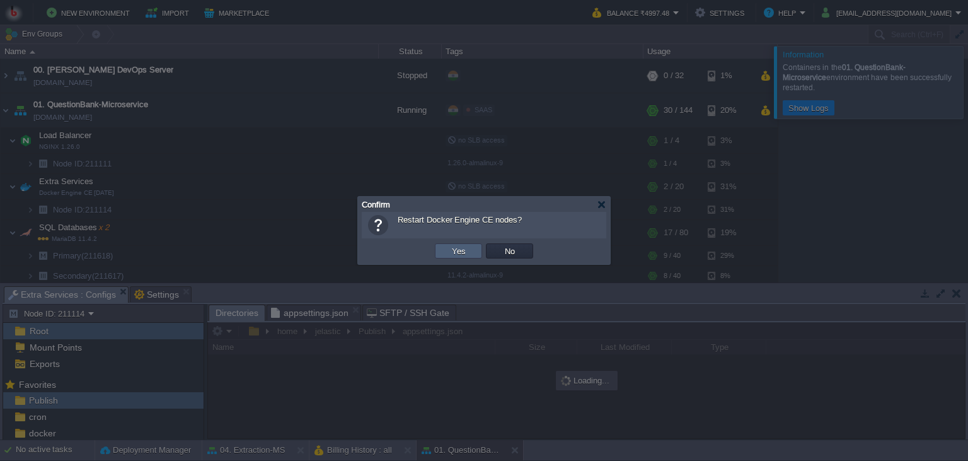
click at [445, 251] on td "Yes" at bounding box center [458, 250] width 47 height 15
